Goal: Find contact information: Obtain details needed to contact an individual or organization

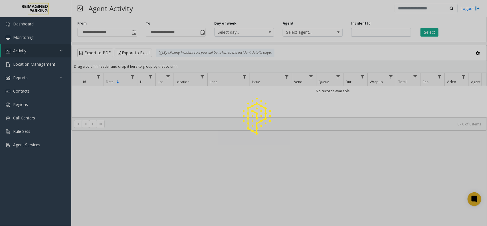
click at [38, 63] on div at bounding box center [243, 113] width 487 height 226
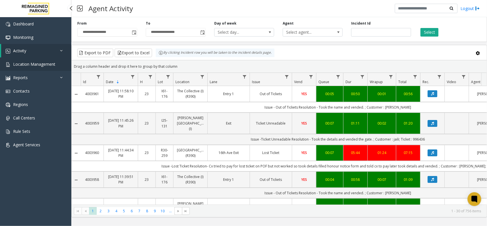
click at [38, 63] on span "Location Management" at bounding box center [34, 63] width 42 height 5
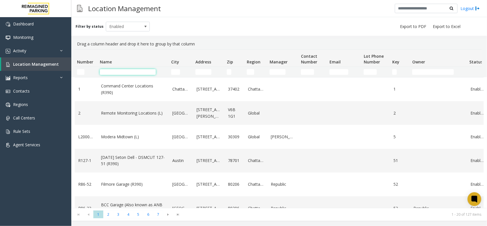
click at [108, 74] on input "Name Filter" at bounding box center [128, 72] width 56 height 6
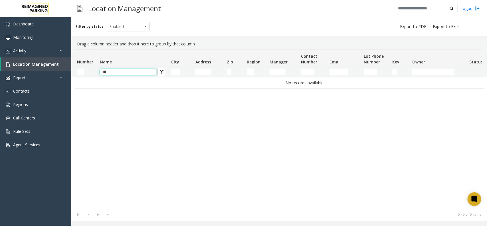
type input "*"
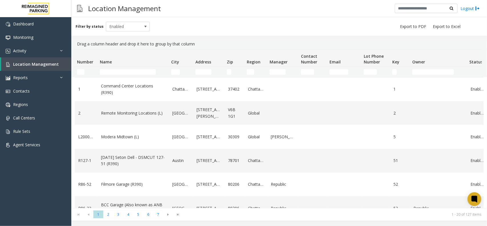
drag, startPoint x: 199, startPoint y: 42, endPoint x: 72, endPoint y: 46, distance: 127.3
click at [72, 46] on kendo-grid-group-panel "Drag a column header and drop it here to group by that column" at bounding box center [279, 44] width 416 height 11
click at [205, 42] on div "Drag a column header and drop it here to group by that column" at bounding box center [279, 44] width 409 height 11
click at [131, 71] on input "Name Filter" at bounding box center [128, 72] width 56 height 6
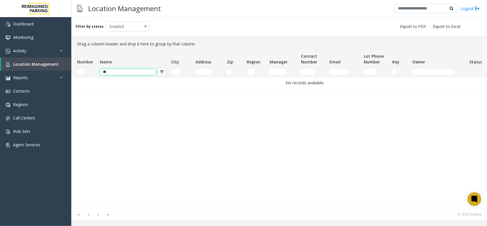
type input "*"
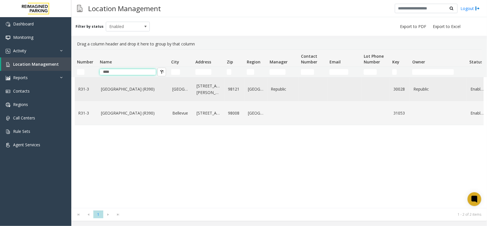
type input "****"
click at [164, 91] on link "Bell Street Garage (R390)" at bounding box center [133, 89] width 64 height 6
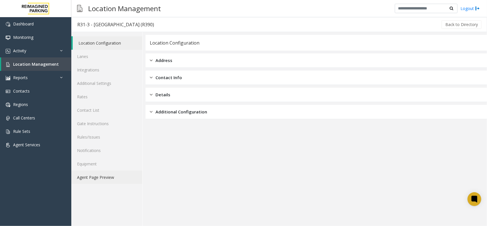
click at [118, 177] on link "Agent Page Preview" at bounding box center [106, 176] width 71 height 13
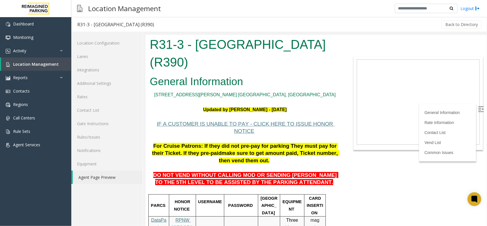
scroll to position [36, 0]
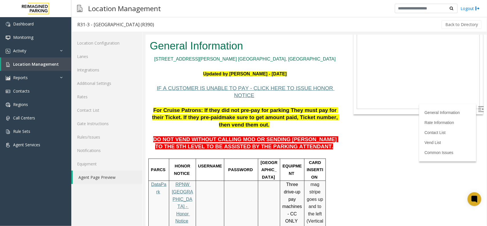
click at [478, 108] on img at bounding box center [481, 109] width 6 height 6
click at [424, 132] on body "R31-3 - Bell Street Garage (R390) General Information 2323 Elliott Ave. Seattle…" at bounding box center [315, 94] width 341 height 191
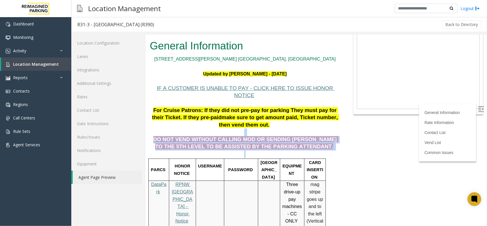
drag, startPoint x: 272, startPoint y: 131, endPoint x: 152, endPoint y: 119, distance: 121.3
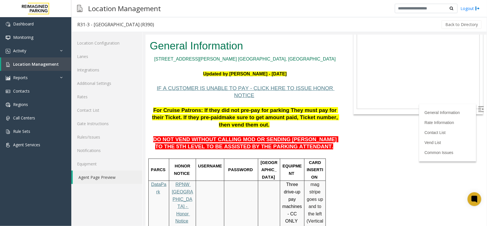
click at [354, 131] on body "R31-3 - Bell Street Garage (R390) General Information 2323 Elliott Ave. Seattle…" at bounding box center [315, 94] width 341 height 191
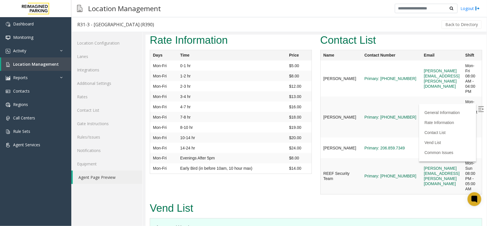
scroll to position [1286, 0]
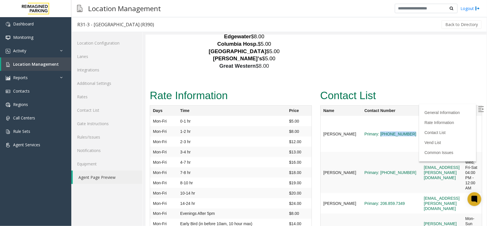
copy link "(206) 549-2823"
drag, startPoint x: 391, startPoint y: 85, endPoint x: 363, endPoint y: 90, distance: 28.6
click at [363, 116] on td "Primary: (206) 549-2823" at bounding box center [391, 134] width 60 height 36
copy tr "Mike Mitchell Primary: (206) 549-2823"
drag, startPoint x: 321, startPoint y: 83, endPoint x: 389, endPoint y: 90, distance: 69.1
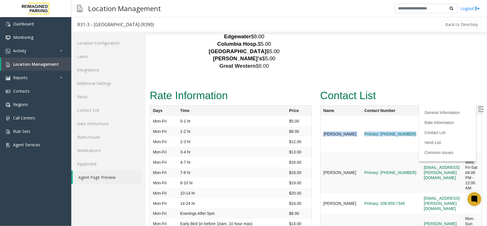
click at [389, 116] on tr "Mike Mitchell Primary: (206) 549-2823 mike.mitchell@reimaginedparking.com Mon-F…" at bounding box center [401, 134] width 162 height 36
copy link "206-591-9029"
drag, startPoint x: 389, startPoint y: 126, endPoint x: 363, endPoint y: 131, distance: 26.5
click at [363, 151] on td "Primary: 206-591-9029" at bounding box center [391, 171] width 60 height 41
click at [390, 151] on td "Primary: 206-591-9029" at bounding box center [391, 171] width 60 height 41
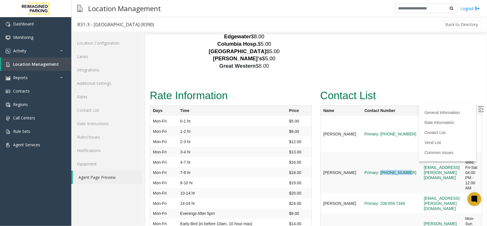
copy link "206-591-9029"
drag, startPoint x: 390, startPoint y: 127, endPoint x: 363, endPoint y: 132, distance: 27.5
click at [363, 151] on td "Primary: 206-591-9029" at bounding box center [391, 171] width 60 height 41
copy link "206.859.7349"
drag, startPoint x: 388, startPoint y: 157, endPoint x: 363, endPoint y: 159, distance: 25.7
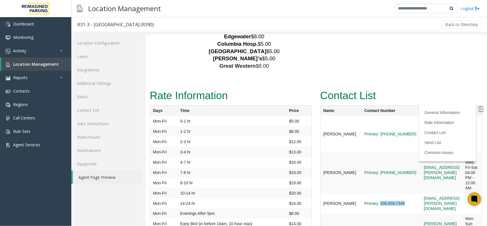
click at [364, 200] on span "Primary: 206.859.7349" at bounding box center [391, 202] width 54 height 5
drag, startPoint x: 318, startPoint y: 121, endPoint x: 397, endPoint y: 129, distance: 79.4
click at [397, 151] on tr "Binyam Gebrekidan Primary: 206-591-9029 binyam.gebrekidan@reimaginedparking.com…" at bounding box center [401, 171] width 162 height 41
copy tr "Binyam Gebrekidan Primary: 206-591-9029 b"
click at [49, 65] on span "Location Management" at bounding box center [36, 63] width 46 height 5
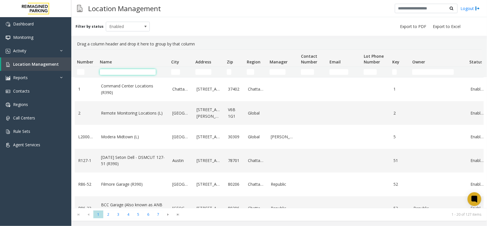
click at [114, 72] on input "Name Filter" at bounding box center [128, 72] width 56 height 6
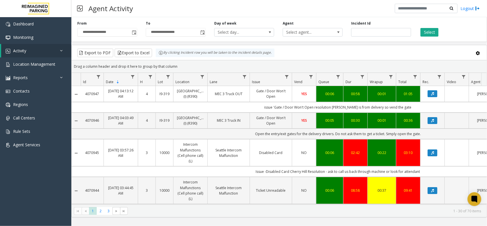
scroll to position [0, 71]
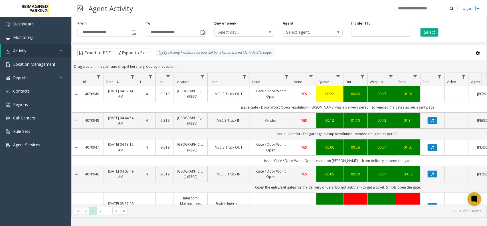
scroll to position [0, 71]
